Goal: Information Seeking & Learning: Learn about a topic

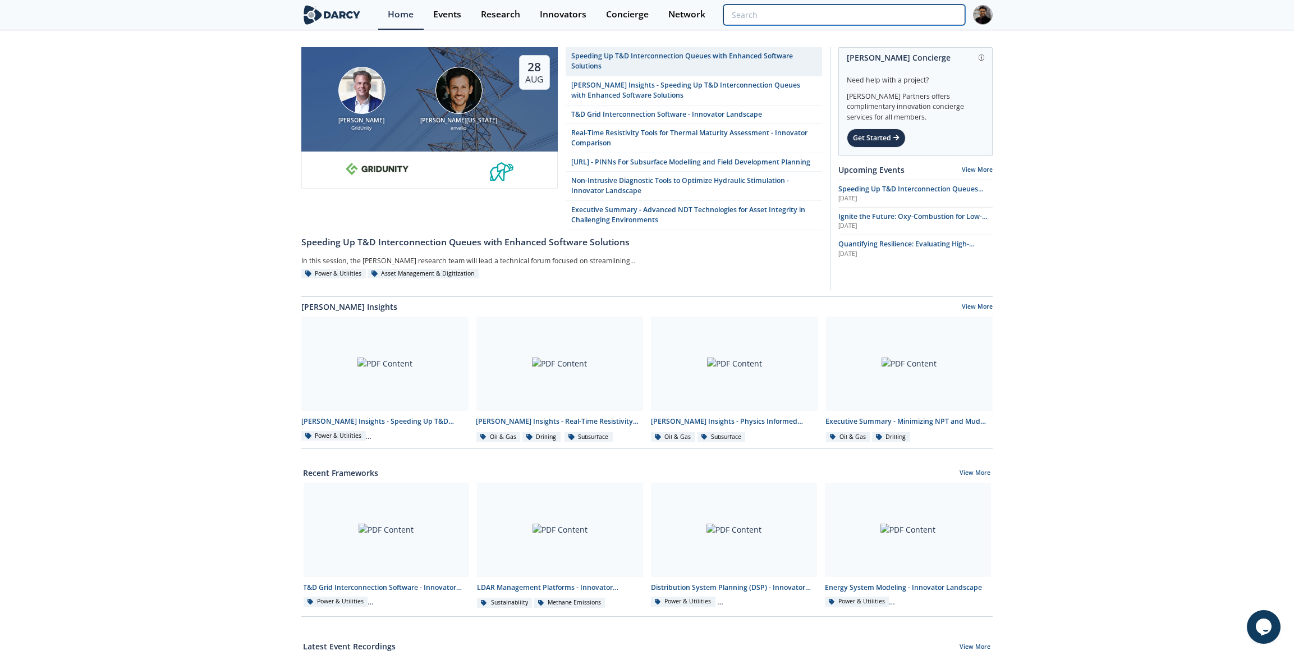
click at [935, 11] on input "search" at bounding box center [844, 14] width 242 height 21
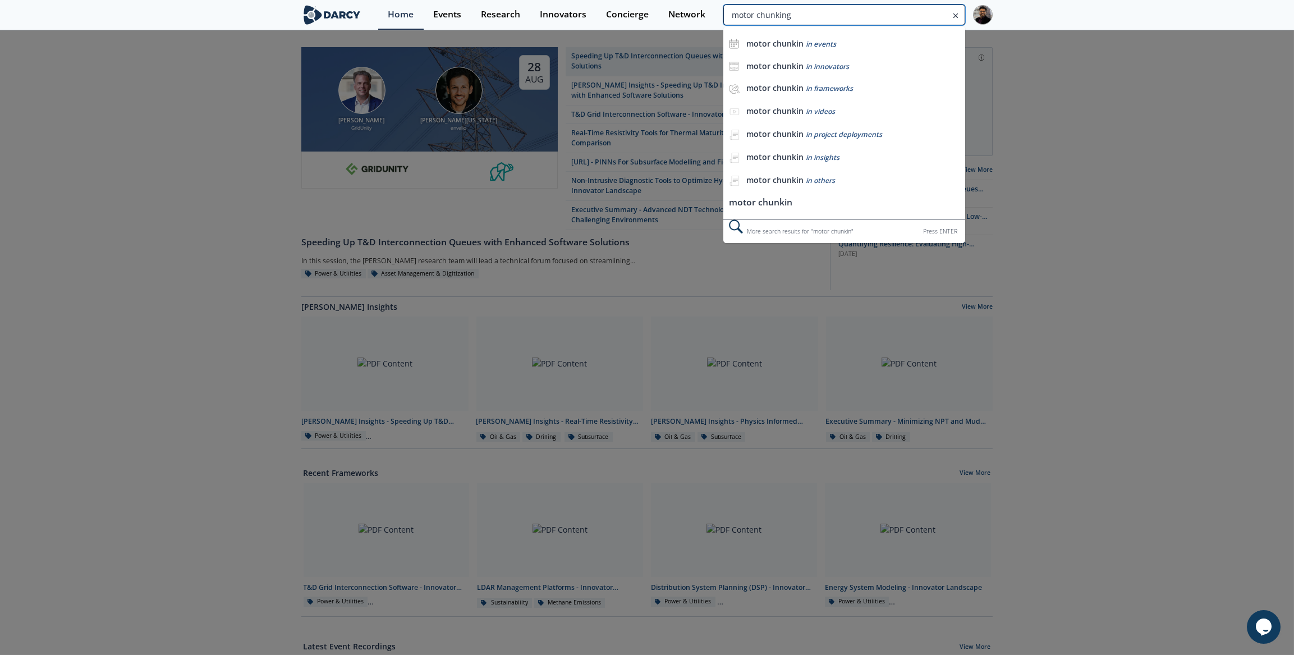
type input "motor chunking"
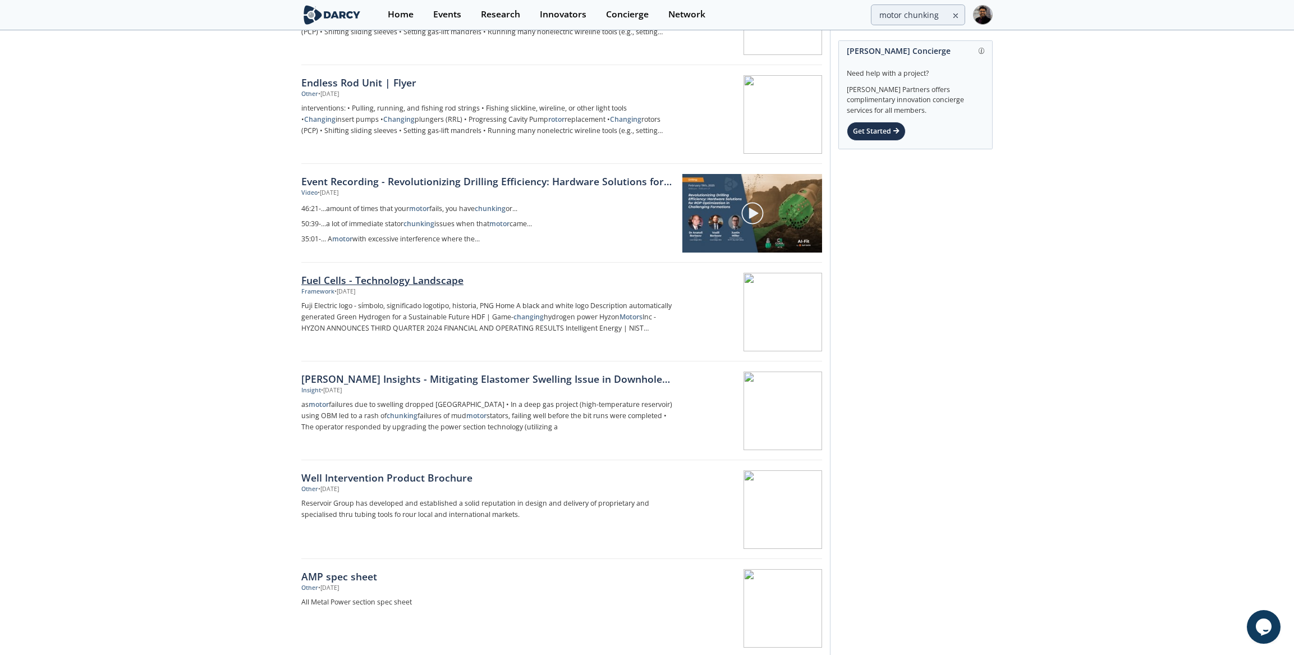
scroll to position [102, 0]
click at [402, 399] on p "as motor failures due to swelling dropped Horn River Basin • In a deep gas proj…" at bounding box center [487, 415] width 372 height 34
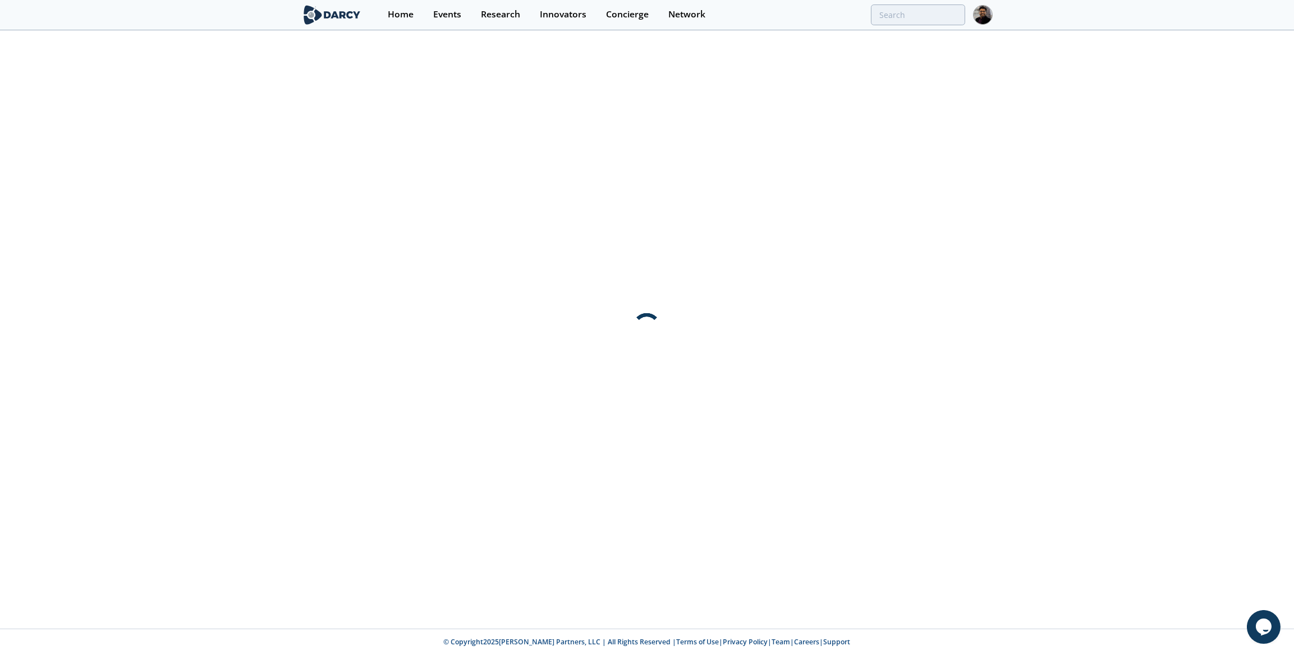
scroll to position [0, 0]
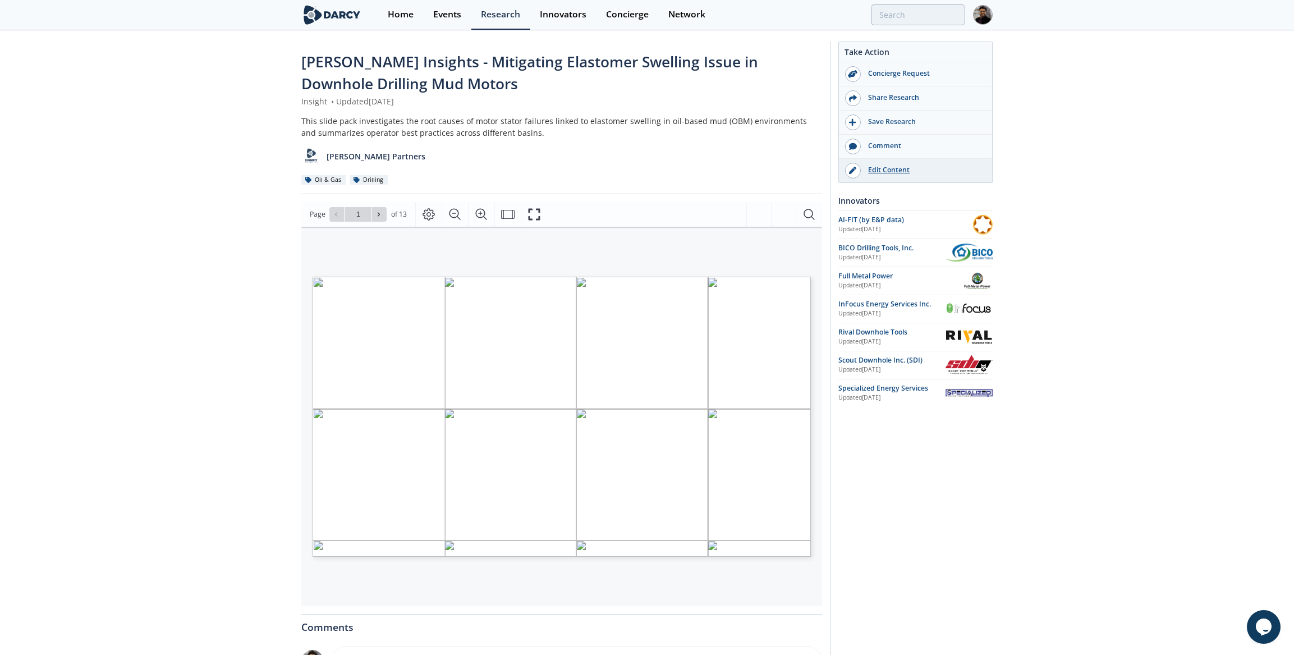
click at [892, 171] on div "Edit Content" at bounding box center [924, 170] width 126 height 10
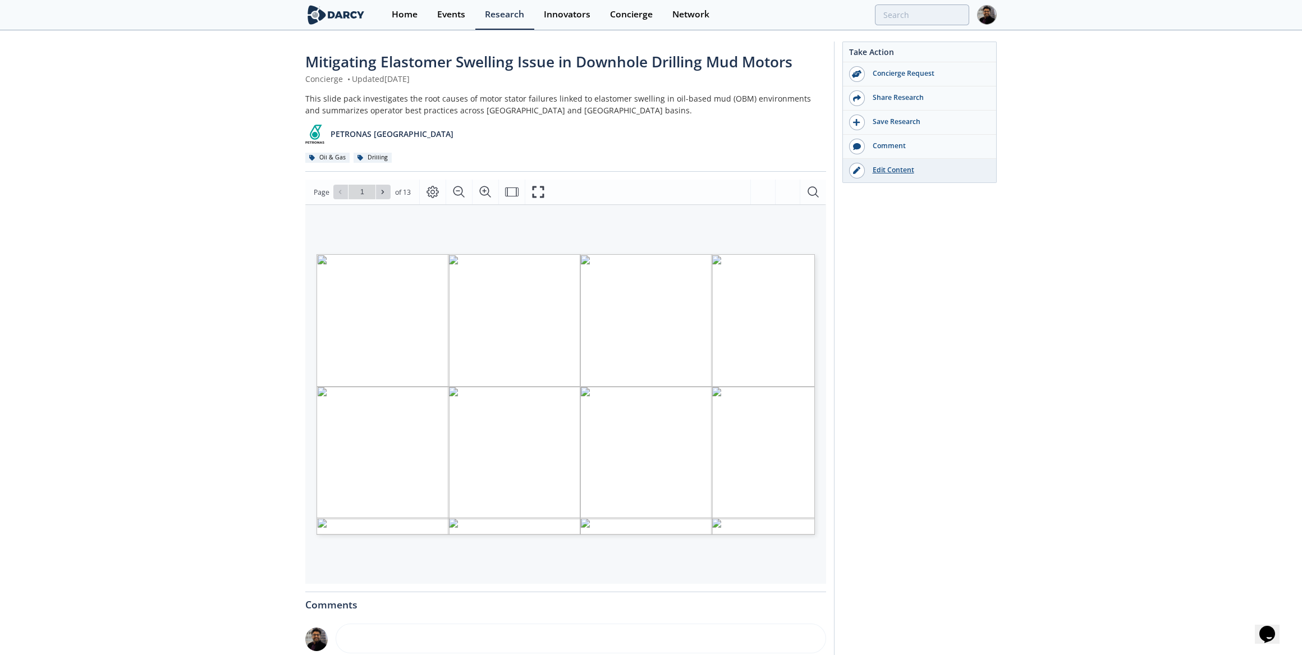
click at [897, 168] on div "Edit Content" at bounding box center [928, 170] width 126 height 10
click at [382, 191] on icon at bounding box center [383, 192] width 2 height 4
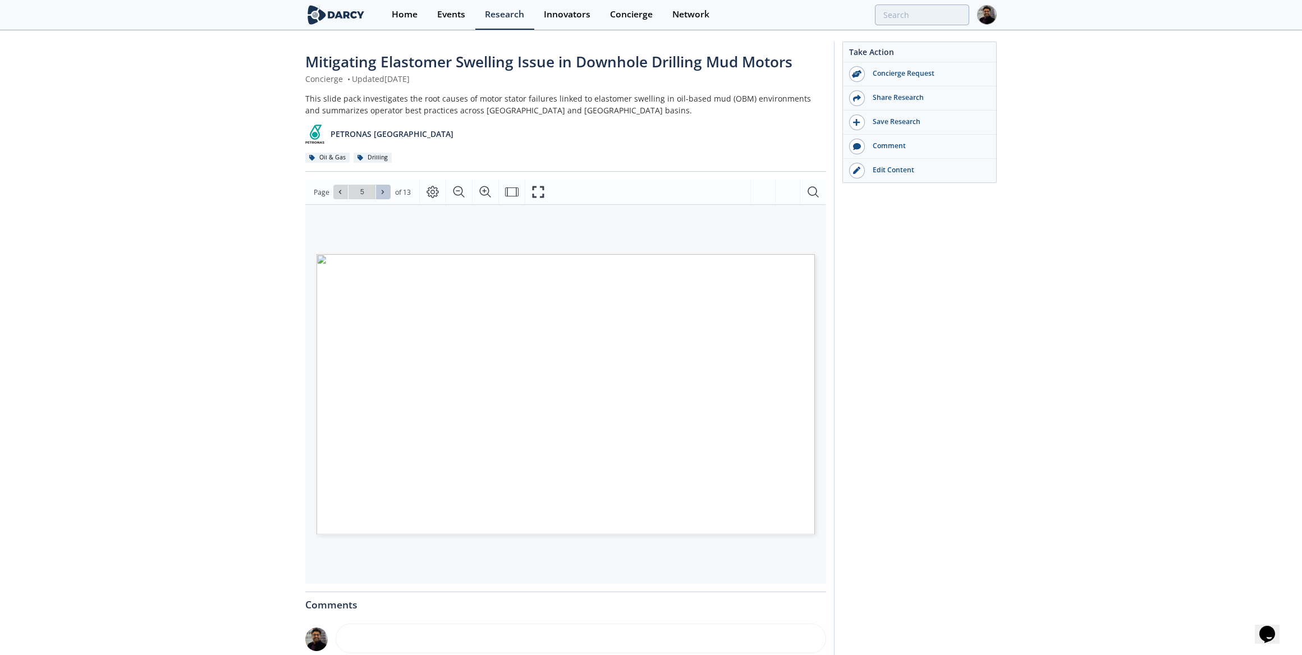
click at [382, 191] on icon at bounding box center [383, 192] width 2 height 4
type input "7"
click at [382, 191] on icon at bounding box center [383, 192] width 2 height 4
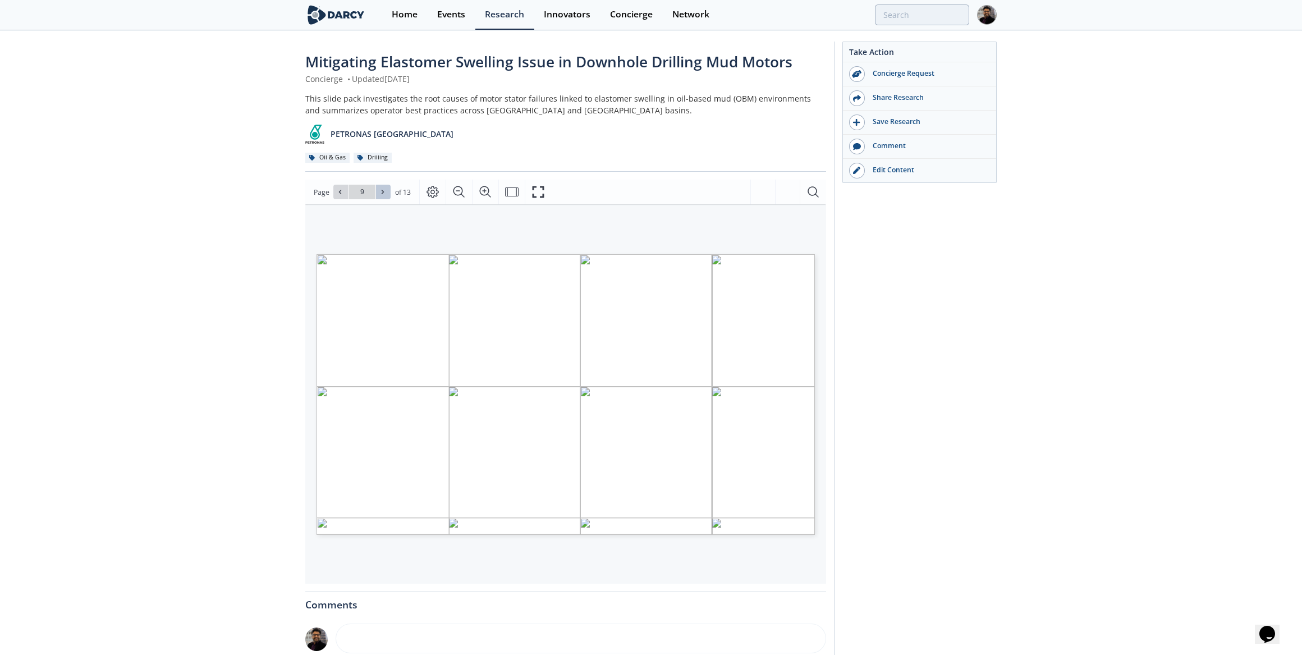
type input "10"
click at [382, 191] on icon at bounding box center [383, 192] width 2 height 4
type input "13"
